Goal: Task Accomplishment & Management: Manage account settings

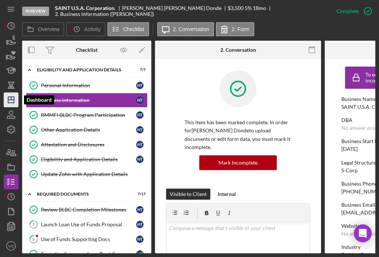
click at [16, 100] on icon "Icon/Dashboard" at bounding box center [11, 100] width 18 height 18
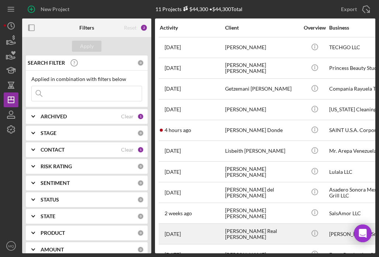
scroll to position [14, 0]
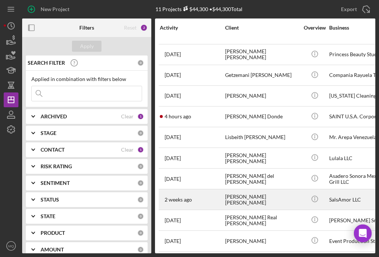
drag, startPoint x: 249, startPoint y: 204, endPoint x: 222, endPoint y: 197, distance: 27.4
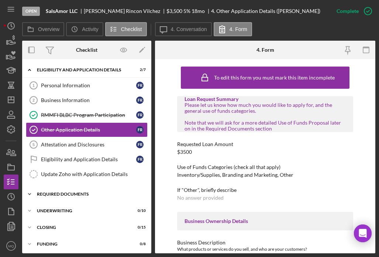
click at [64, 194] on div "Required Documents" at bounding box center [89, 194] width 105 height 4
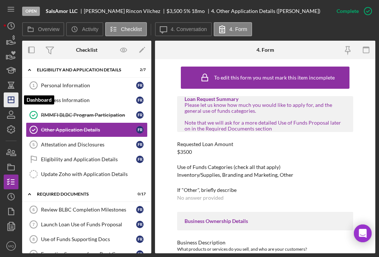
click at [11, 101] on icon "Icon/Dashboard" at bounding box center [11, 100] width 18 height 18
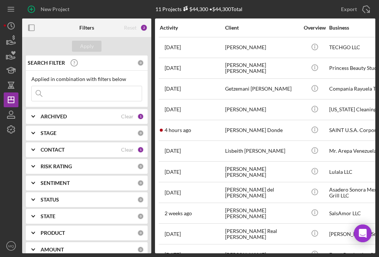
scroll to position [14, 0]
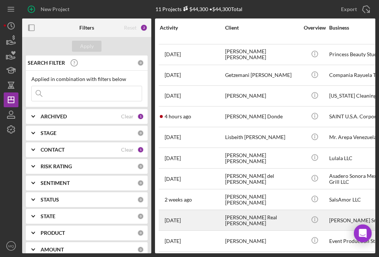
click at [245, 222] on div "Elizabeth Real Guido" at bounding box center [262, 220] width 74 height 20
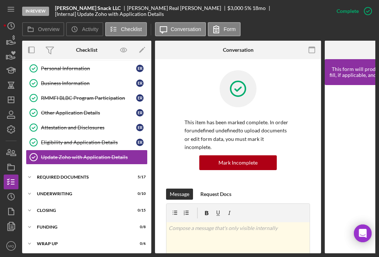
scroll to position [17, 0]
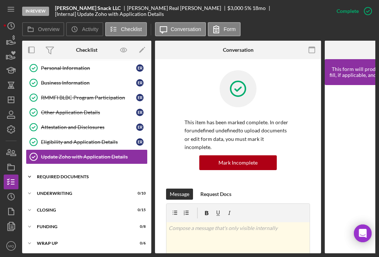
drag, startPoint x: 78, startPoint y: 180, endPoint x: 73, endPoint y: 180, distance: 4.4
click at [78, 180] on div "Icon/Expander Required Documents 5 / 17" at bounding box center [86, 176] width 129 height 15
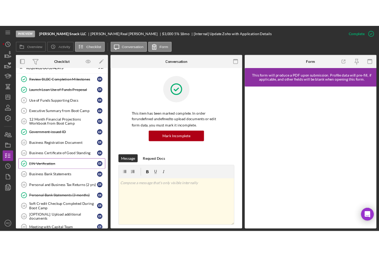
scroll to position [134, 0]
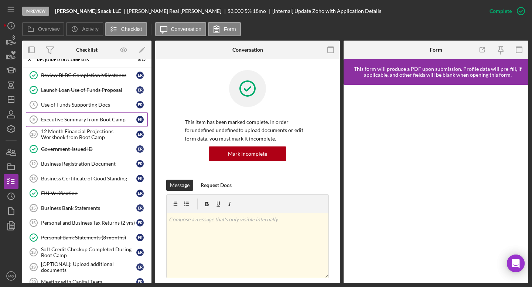
click at [115, 120] on div "Executive Summary from Boot Camp" at bounding box center [88, 120] width 95 height 6
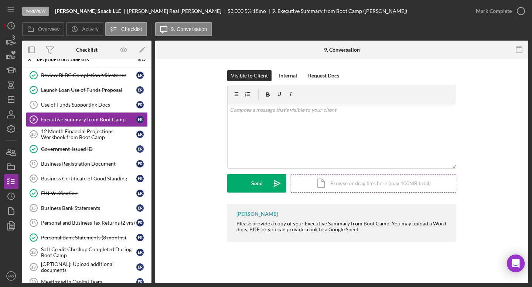
click at [345, 182] on div "Icon/Document Browse or drag files here (max 100MB total) Tap to choose files o…" at bounding box center [373, 183] width 166 height 18
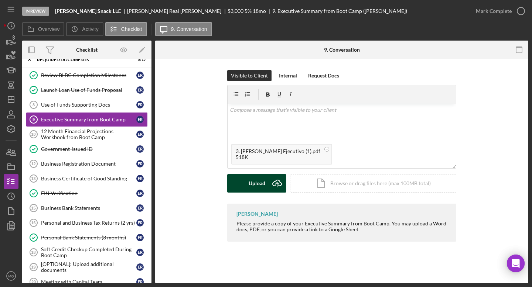
click at [252, 187] on div "Upload" at bounding box center [257, 183] width 17 height 18
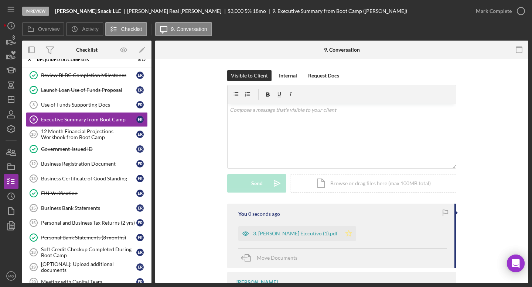
click at [352, 234] on icon "Icon/Star" at bounding box center [348, 234] width 15 height 15
click at [379, 9] on icon "button" at bounding box center [521, 11] width 18 height 18
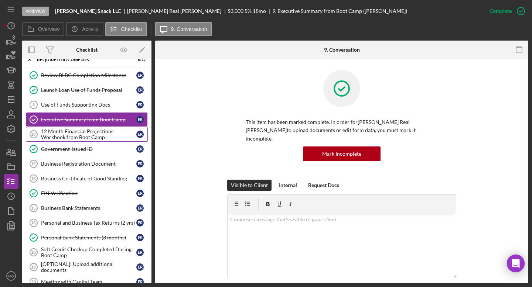
click at [95, 133] on div "12 Month Financial Projections Workbook from Boot Camp" at bounding box center [88, 135] width 95 height 12
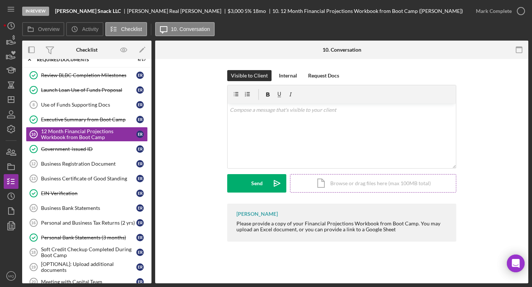
click at [379, 180] on div "Icon/Document Browse or drag files here (max 100MB total) Tap to choose files o…" at bounding box center [373, 183] width 166 height 18
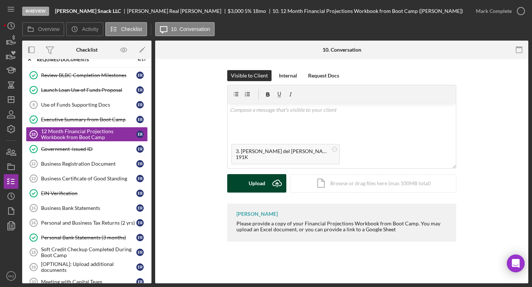
click at [266, 188] on button "Upload Icon/Upload" at bounding box center [256, 183] width 59 height 18
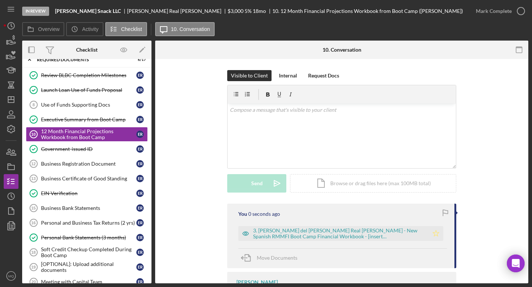
click at [379, 228] on icon "Icon/Star" at bounding box center [436, 234] width 15 height 15
click at [379, 13] on icon "button" at bounding box center [521, 11] width 18 height 18
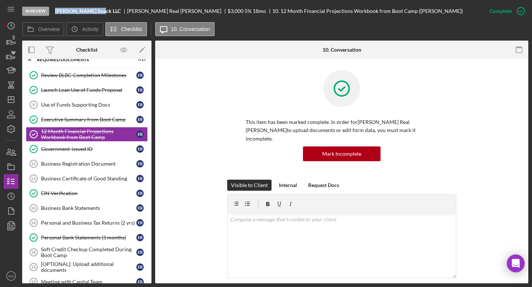
drag, startPoint x: 98, startPoint y: 11, endPoint x: 54, endPoint y: 11, distance: 43.6
click at [54, 11] on div "In Review Bryan's Snack LLC Elizabeth Real Guido $3,000 $3,000 5 % 18 mo 10. 12…" at bounding box center [252, 11] width 460 height 22
copy b "Bryan's Snack LLC"
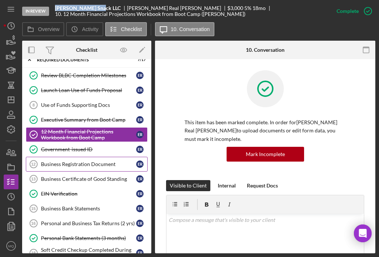
click at [99, 159] on link "Business Registration Document 12 Business Registration Document E R" at bounding box center [87, 164] width 122 height 15
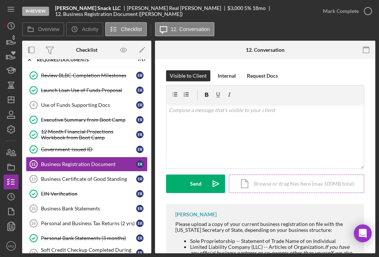
click at [293, 191] on div "Icon/Document Browse or drag files here (max 100MB total) Tap to choose files o…" at bounding box center [297, 183] width 136 height 18
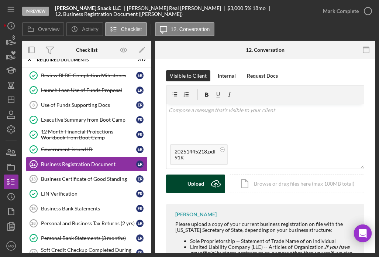
click at [191, 178] on div "Upload" at bounding box center [196, 183] width 17 height 18
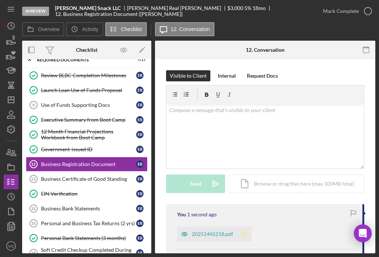
click at [245, 236] on icon "Icon/Star" at bounding box center [244, 234] width 15 height 15
click at [368, 16] on icon "button" at bounding box center [368, 11] width 18 height 18
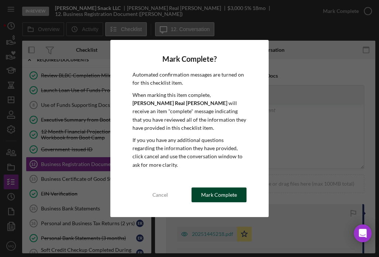
click at [219, 195] on div "Mark Complete" at bounding box center [219, 194] width 36 height 15
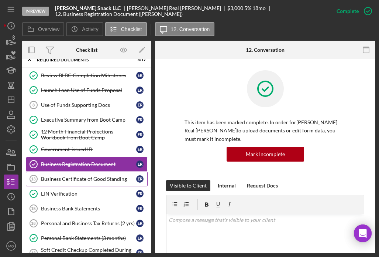
click at [96, 175] on link "Business Certificate of Good Standing 13 Business Certificate of Good Standing …" at bounding box center [87, 178] width 122 height 15
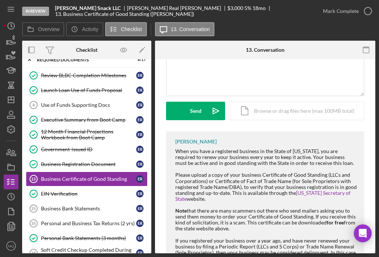
scroll to position [75, 0]
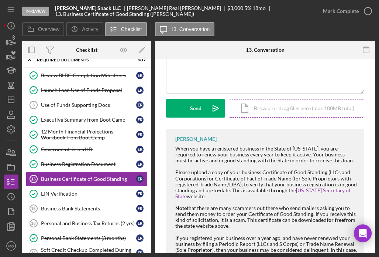
click at [295, 112] on div "Icon/Document Browse or drag files here (max 100MB total) Tap to choose files o…" at bounding box center [297, 108] width 136 height 18
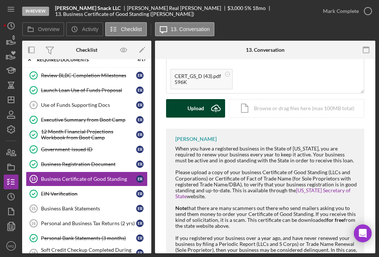
click at [195, 112] on div "Upload" at bounding box center [196, 108] width 17 height 18
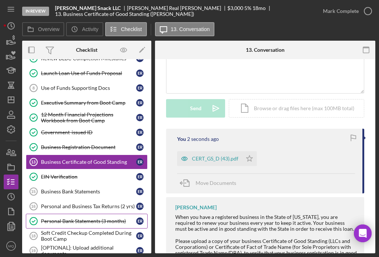
scroll to position [153, 0]
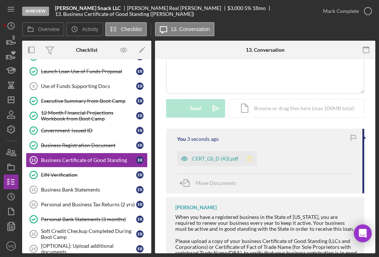
click at [249, 160] on icon "Icon/Star" at bounding box center [249, 158] width 15 height 15
click at [367, 16] on icon "button" at bounding box center [368, 11] width 18 height 18
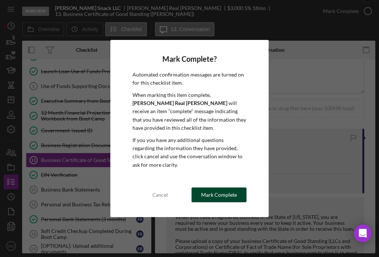
click at [238, 200] on button "Mark Complete" at bounding box center [219, 194] width 55 height 15
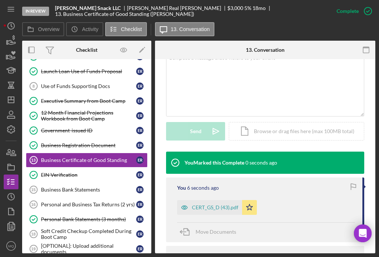
scroll to position [177, 0]
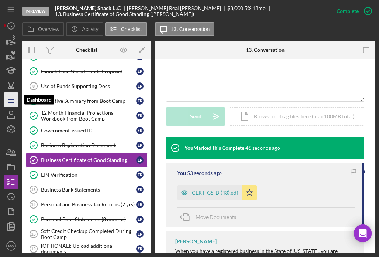
click at [14, 98] on polygon "button" at bounding box center [11, 100] width 6 height 6
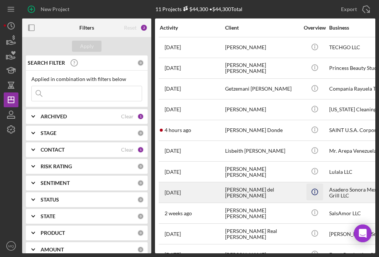
scroll to position [14, 0]
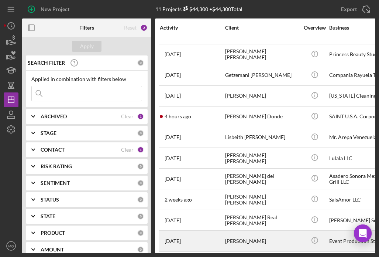
click at [255, 239] on div "Jose Loaiza Ramos" at bounding box center [262, 241] width 74 height 20
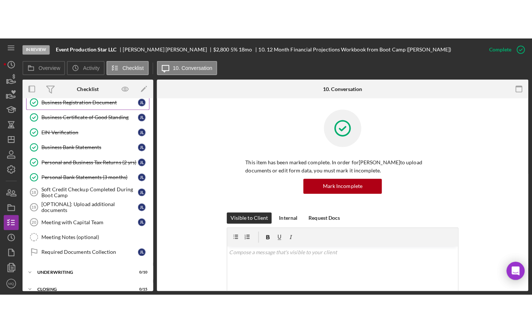
scroll to position [126, 0]
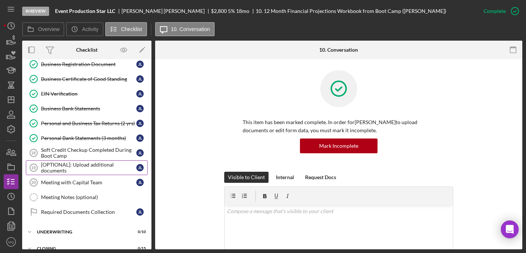
click at [91, 162] on div "[OPTIONAL]: Upload additional documents" at bounding box center [88, 168] width 95 height 12
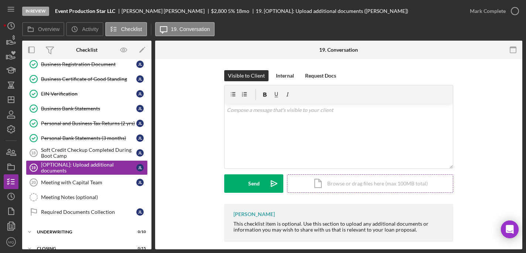
click at [361, 178] on div "Icon/Document Browse or drag files here (max 100MB total) Tap to choose files o…" at bounding box center [370, 183] width 166 height 18
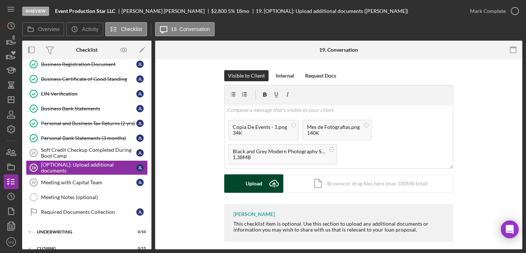
click at [256, 181] on div "Upload" at bounding box center [254, 183] width 17 height 18
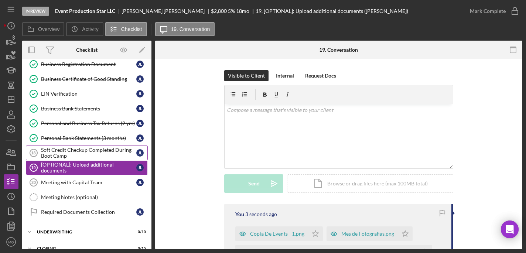
click at [108, 158] on div "Soft Credit Checkup Completed During Boot Camp" at bounding box center [88, 153] width 95 height 12
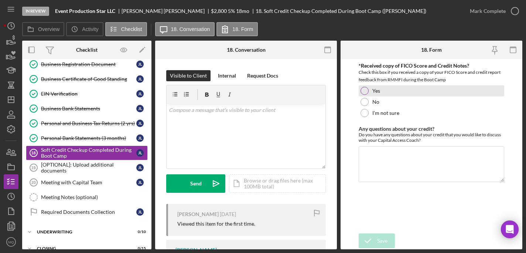
click at [365, 89] on div at bounding box center [365, 91] width 8 height 8
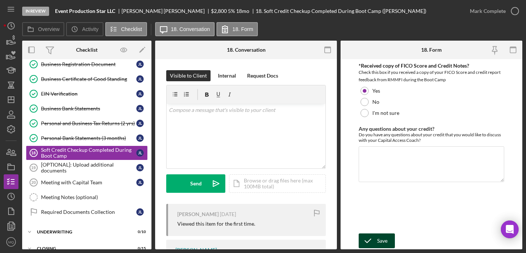
click at [379, 238] on div "Save" at bounding box center [382, 241] width 10 height 15
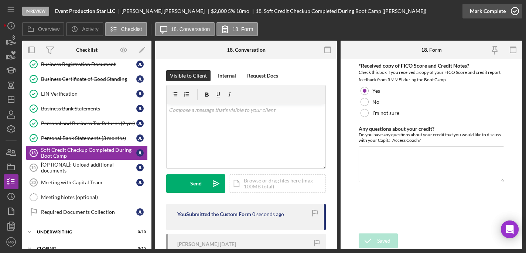
click at [379, 13] on icon "button" at bounding box center [515, 11] width 18 height 18
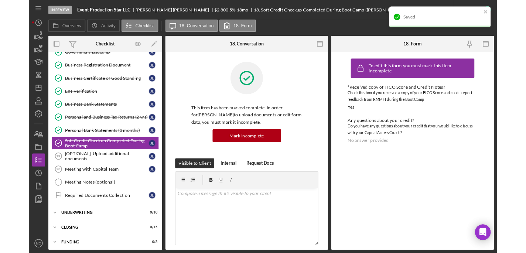
scroll to position [126, 0]
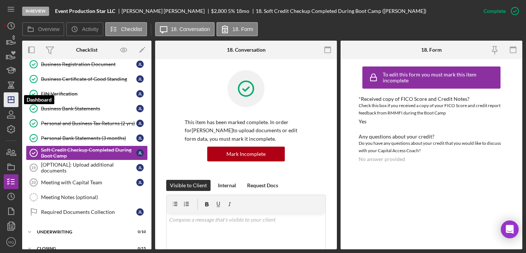
click at [14, 102] on polygon "button" at bounding box center [11, 100] width 6 height 6
